Goal: Navigation & Orientation: Find specific page/section

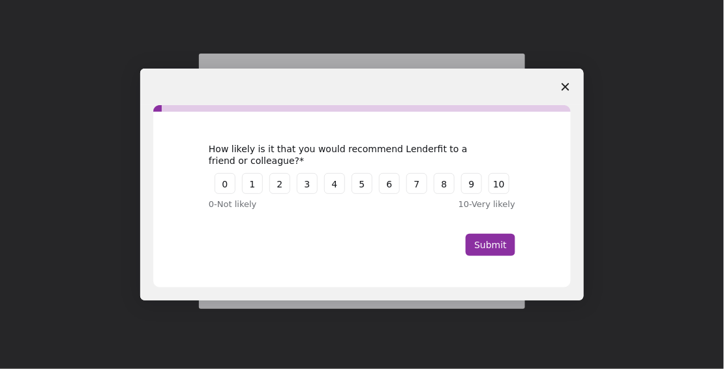
click at [568, 83] on icon "Close survey" at bounding box center [566, 87] width 8 height 8
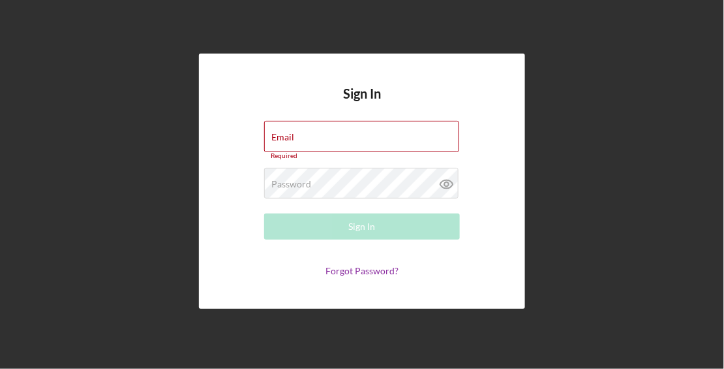
type input "[EMAIL_ADDRESS][DOMAIN_NAME]"
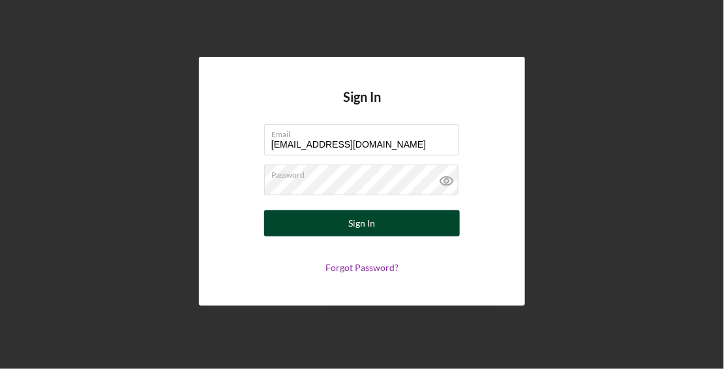
click at [385, 226] on button "Sign In" at bounding box center [362, 223] width 196 height 26
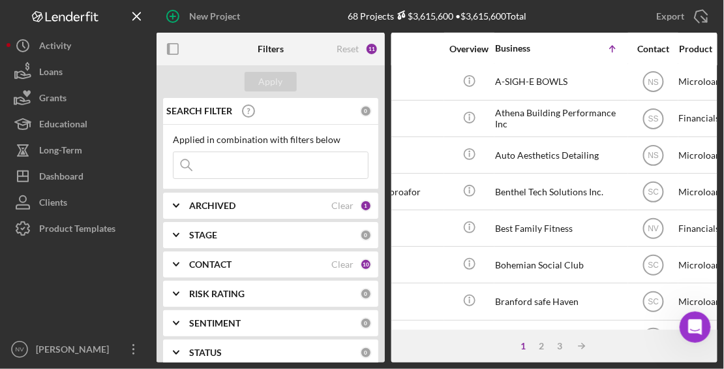
scroll to position [147, 204]
click at [557, 350] on div "3" at bounding box center [560, 346] width 18 height 10
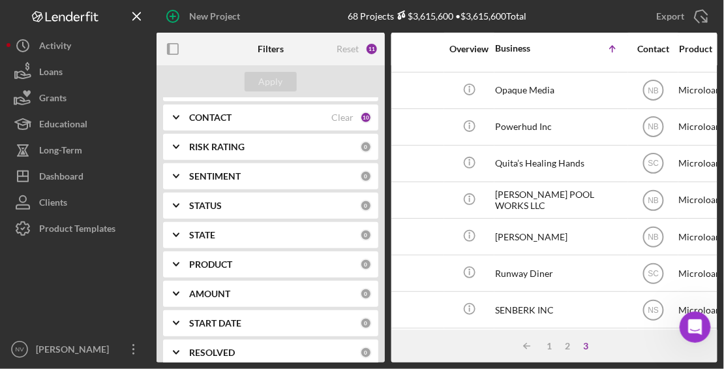
scroll to position [151, 0]
